Goal: Task Accomplishment & Management: Manage account settings

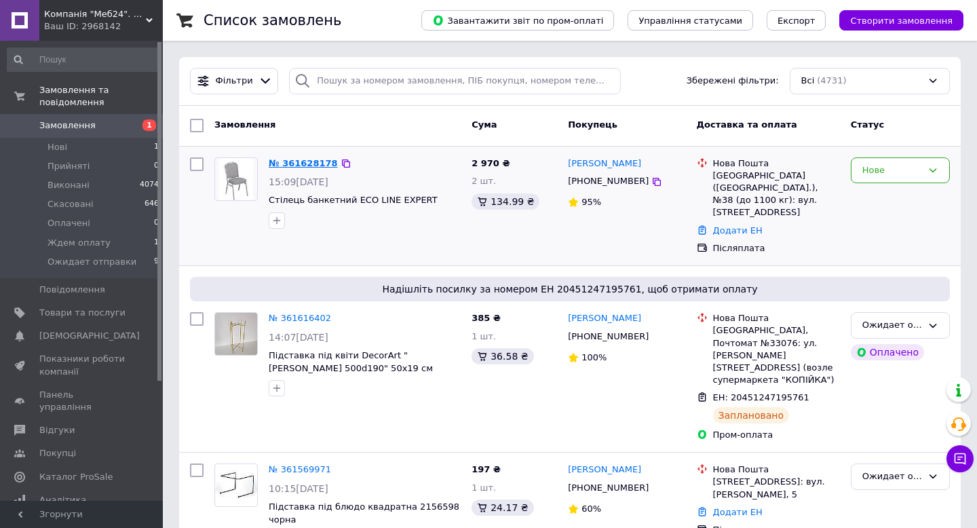
click at [290, 162] on link "№ 361628178" at bounding box center [303, 163] width 69 height 10
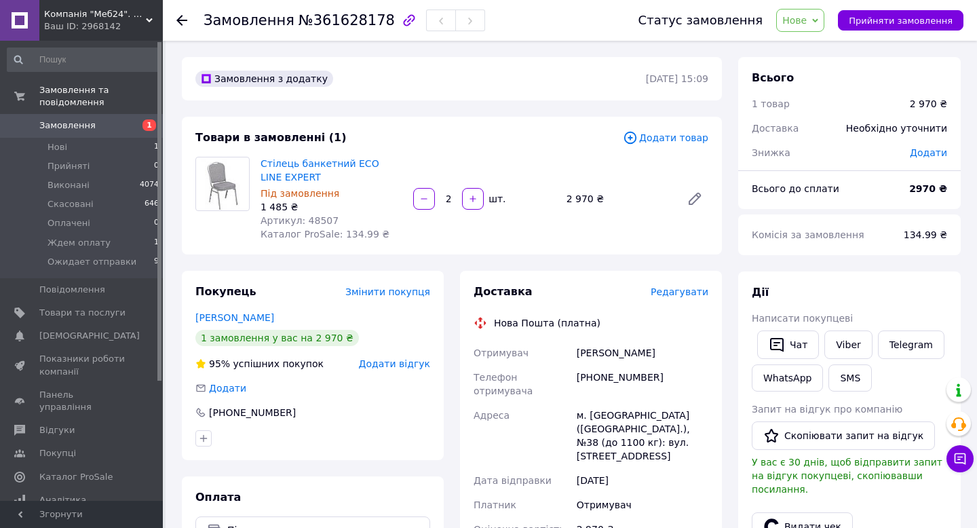
click at [322, 220] on span "Артикул: 48507" at bounding box center [299, 220] width 78 height 11
drag, startPoint x: 256, startPoint y: 161, endPoint x: 338, endPoint y: 221, distance: 101.3
click at [338, 221] on div "Стілець банкетний ECO LINE EXPERT Під замовлення 1 485 ₴ Артикул: 48507 Каталог…" at bounding box center [331, 199] width 153 height 90
copy div "Стілець банкетний ECO LINE EXPERT Під замовлення 1 485 ₴ Артикул: 48507"
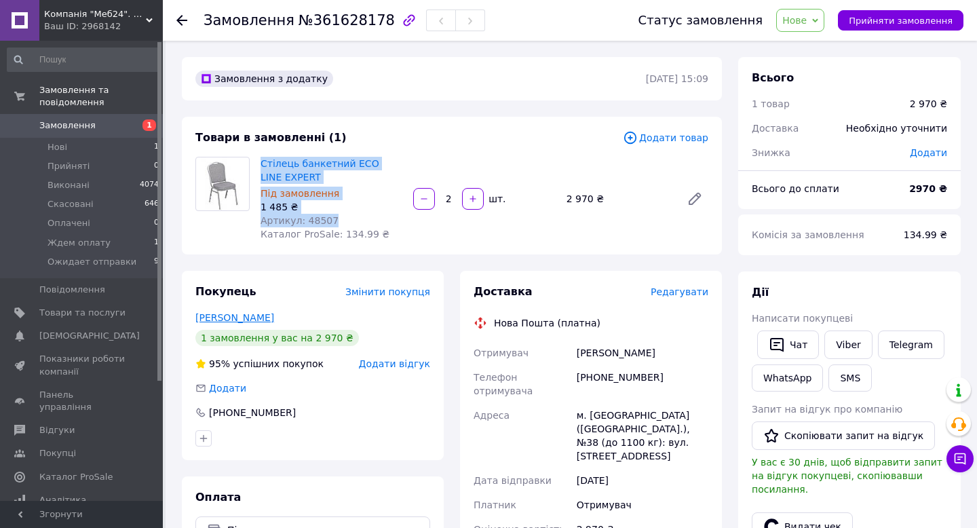
click at [233, 317] on link "[PERSON_NAME]" at bounding box center [234, 317] width 79 height 11
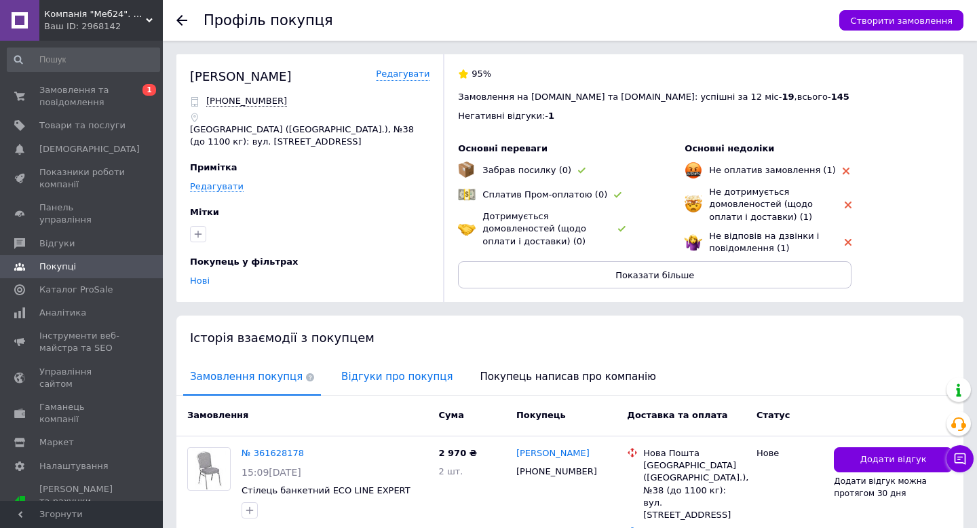
click at [379, 378] on span "Відгуки про покупця" at bounding box center [396, 377] width 125 height 35
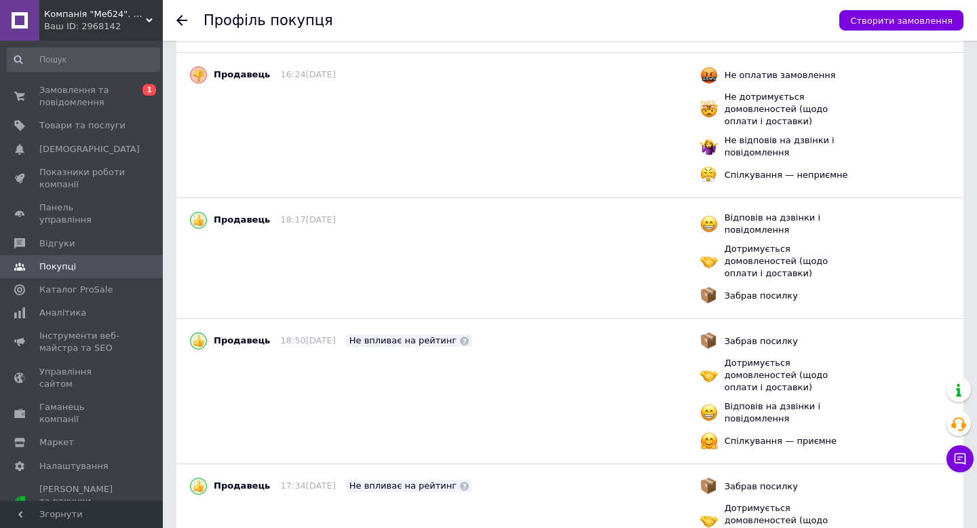
scroll to position [139, 0]
